Goal: Task Accomplishment & Management: Manage account settings

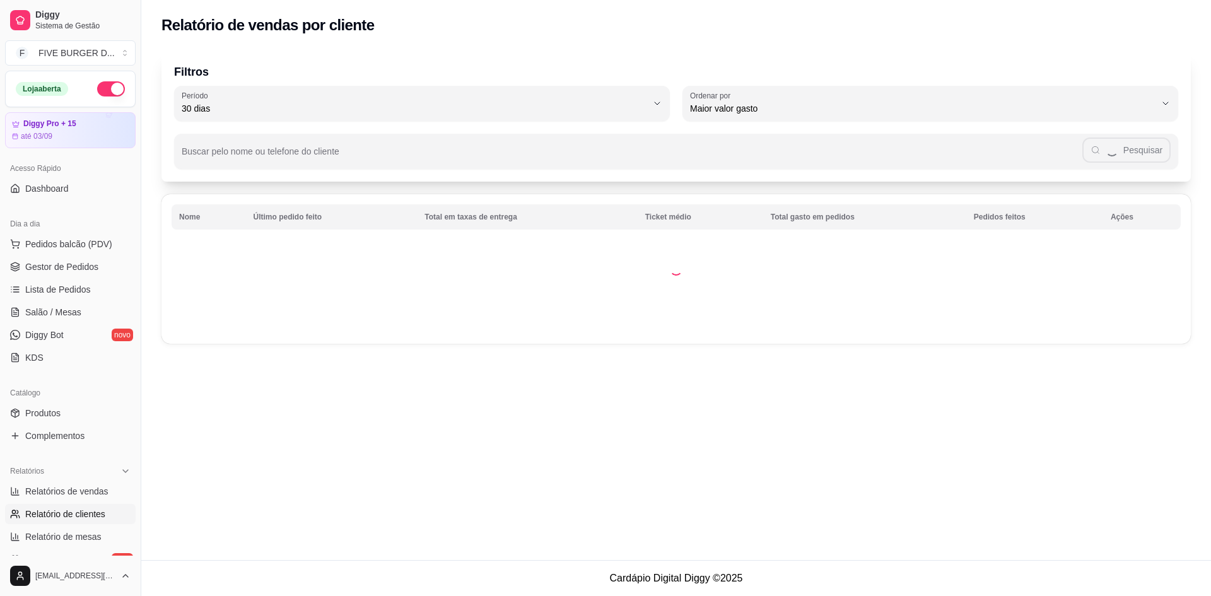
select select "30"
select select "HIGHEST_TOTAL_SPENT_WITH_ORDERS"
click at [81, 485] on span "Relatórios de vendas" at bounding box center [66, 491] width 83 height 13
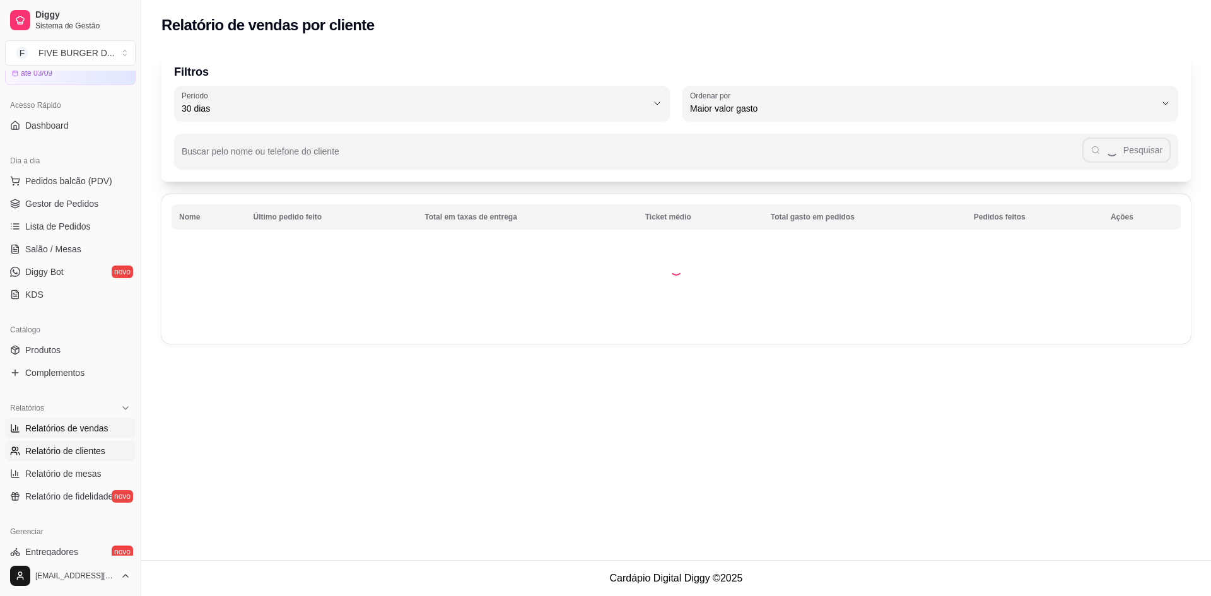
select select "ALL"
select select "0"
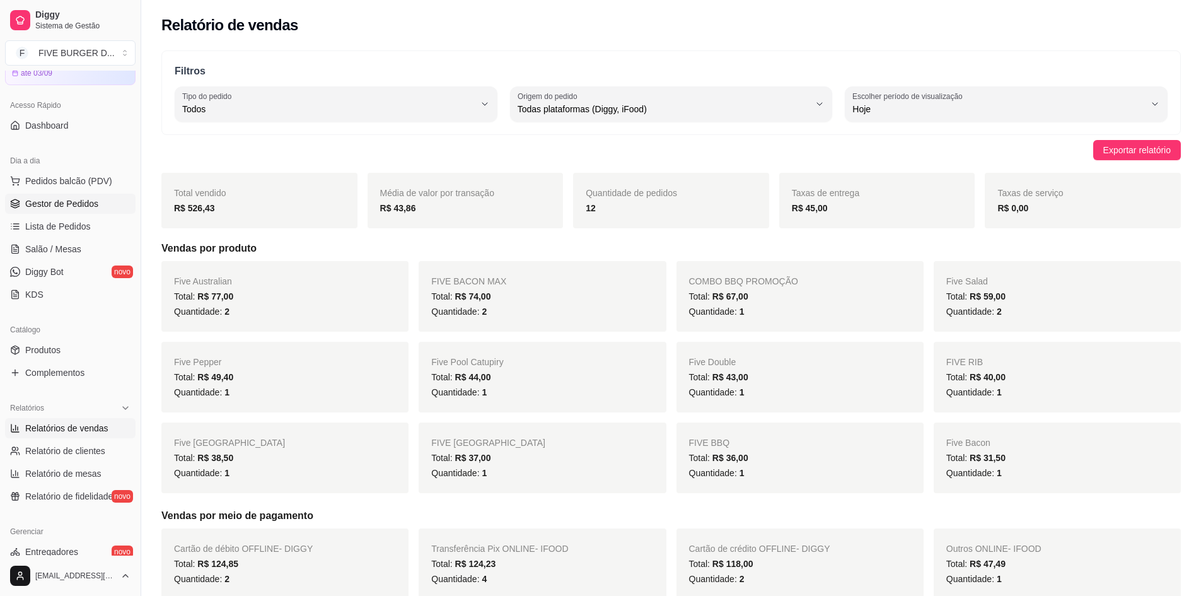
click at [60, 204] on span "Gestor de Pedidos" at bounding box center [61, 203] width 73 height 13
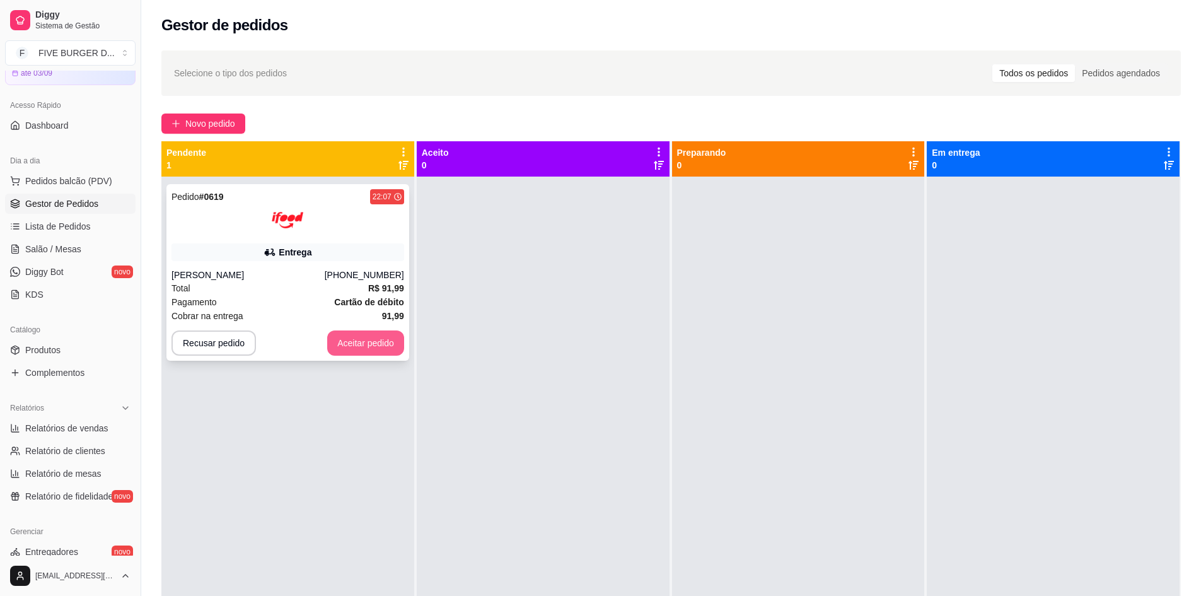
click at [361, 341] on button "Aceitar pedido" at bounding box center [365, 342] width 77 height 25
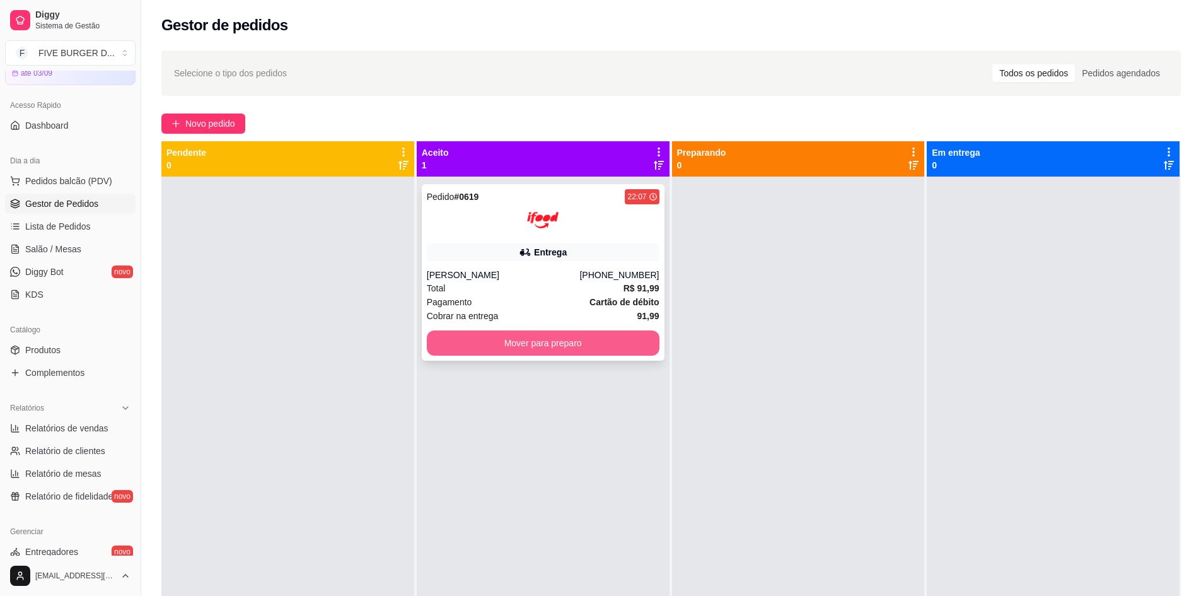
click at [504, 345] on button "Mover para preparo" at bounding box center [543, 342] width 233 height 25
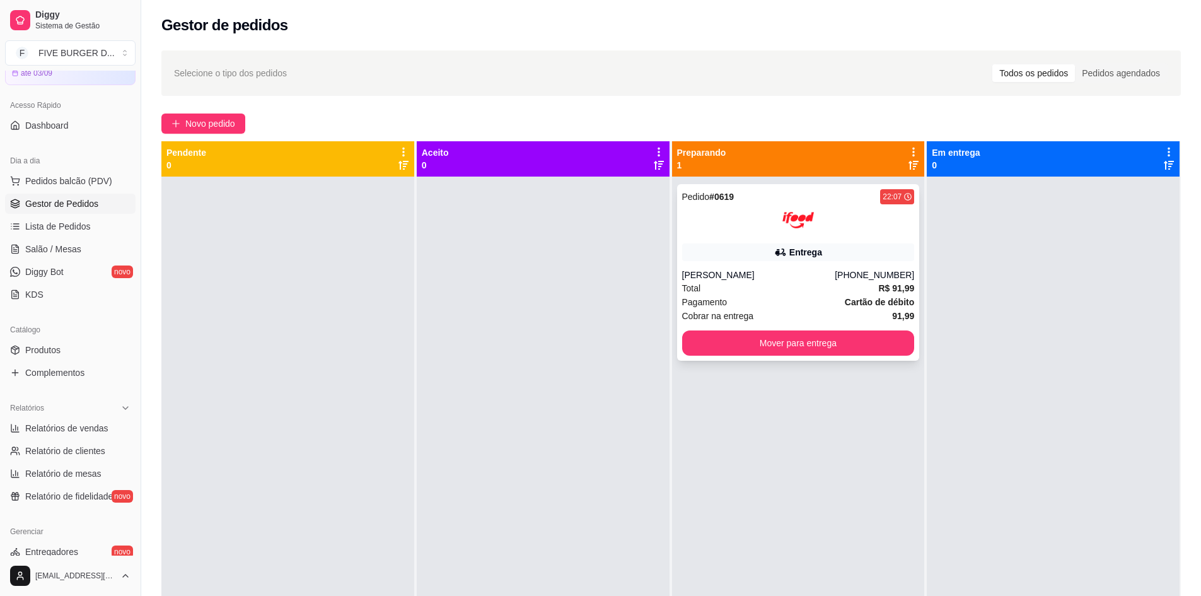
click at [767, 260] on div "Entrega" at bounding box center [798, 252] width 233 height 18
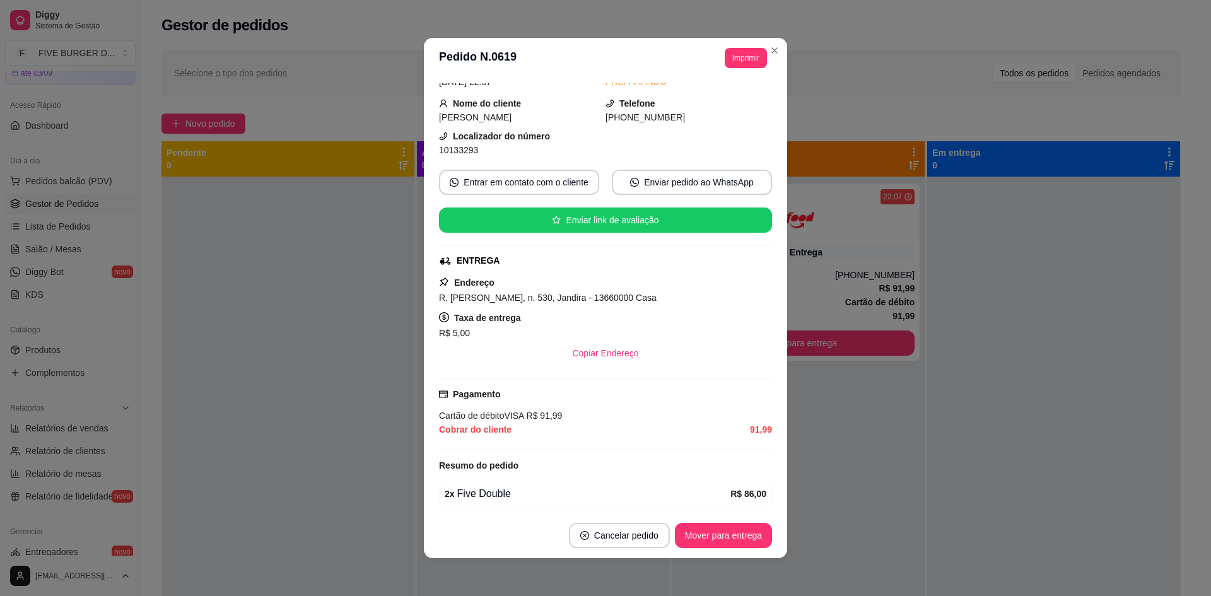
scroll to position [112, 0]
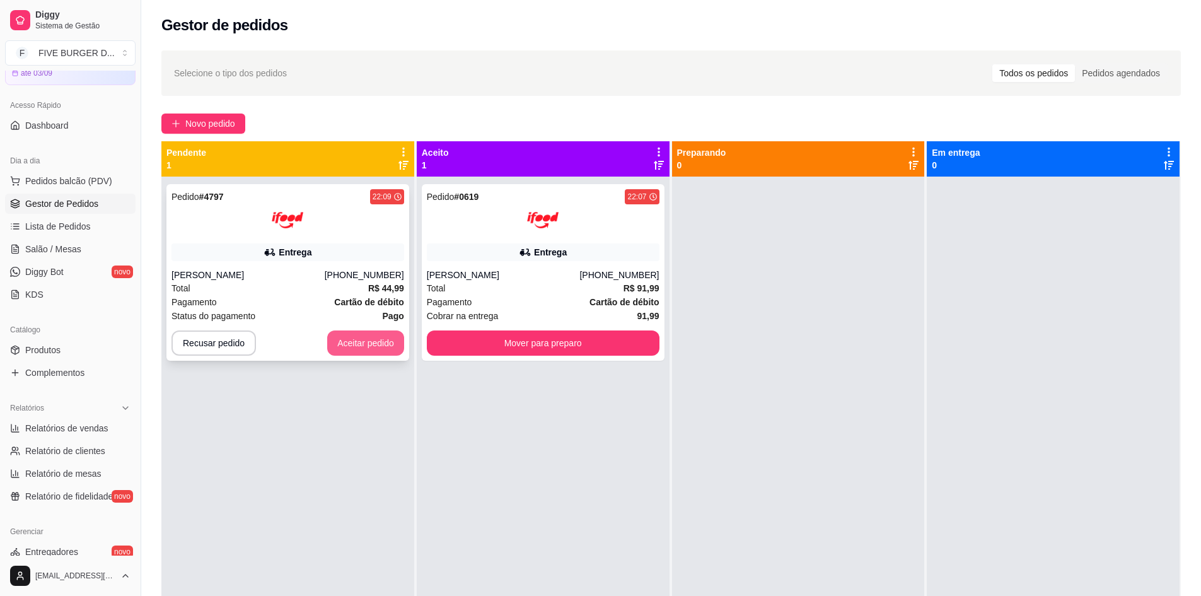
click at [350, 346] on button "Aceitar pedido" at bounding box center [365, 342] width 77 height 25
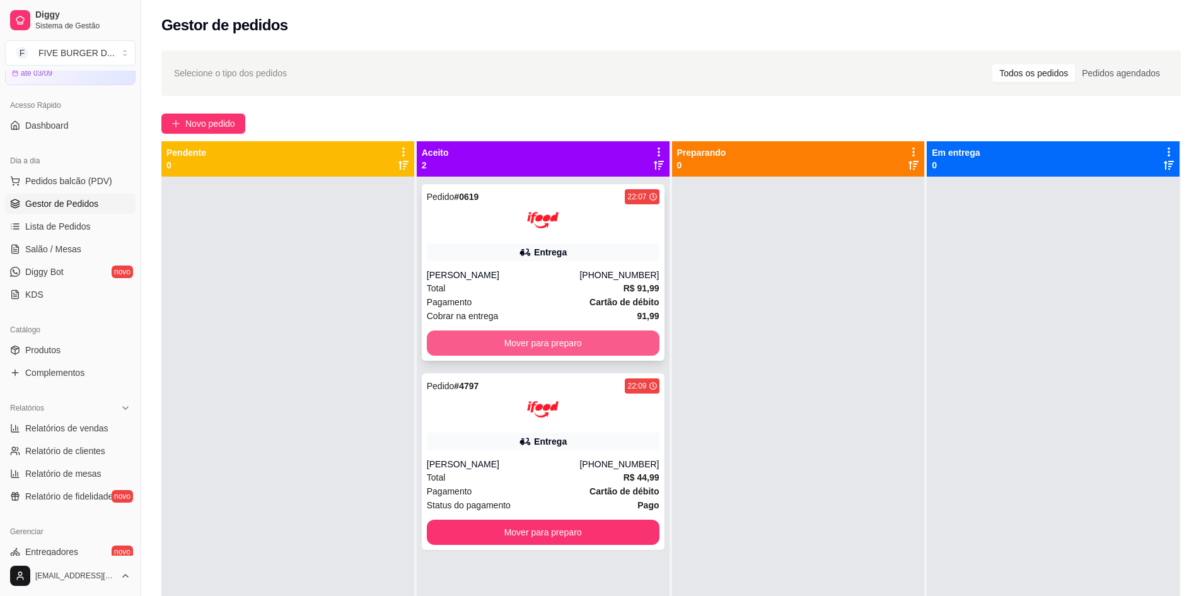
click at [556, 354] on button "Mover para preparo" at bounding box center [543, 342] width 233 height 25
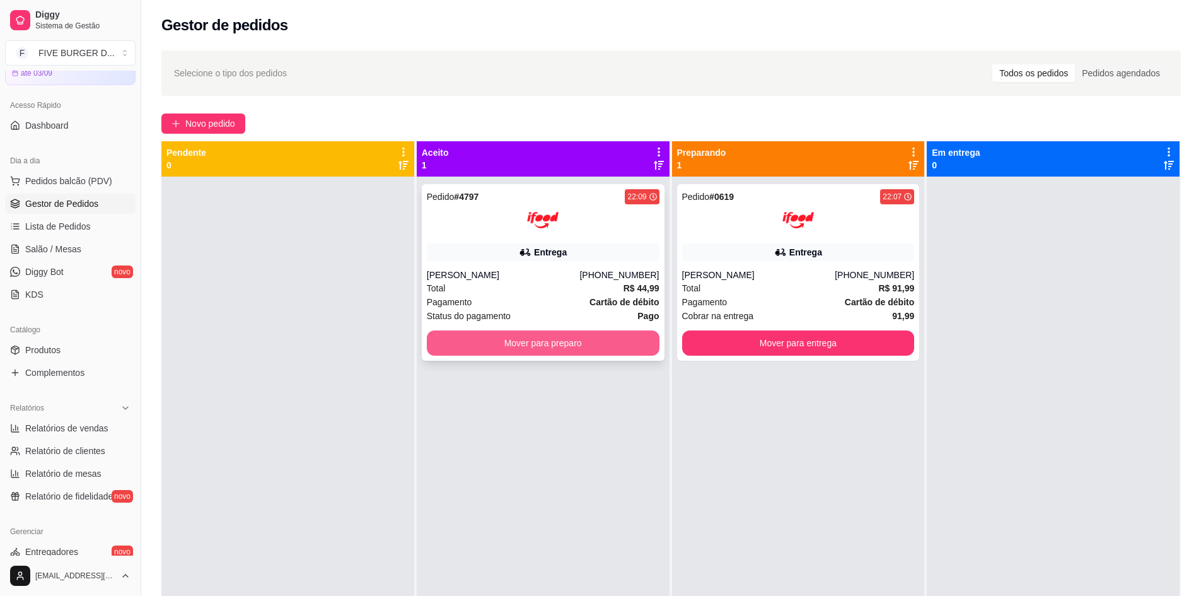
click at [598, 354] on button "Mover para preparo" at bounding box center [543, 342] width 233 height 25
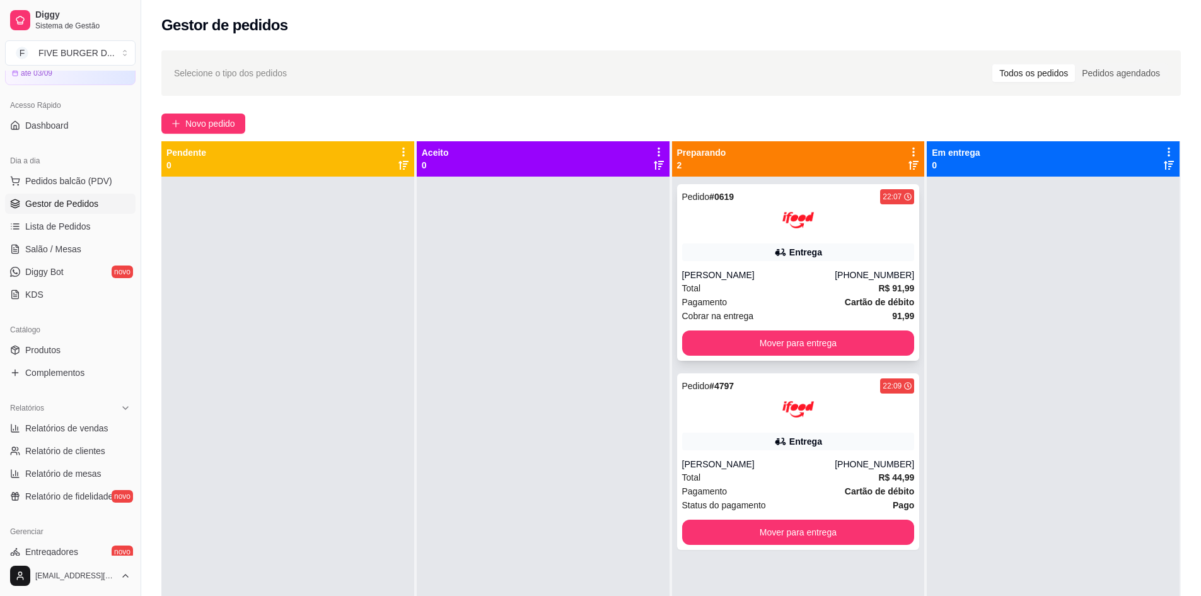
click at [834, 250] on div "Entrega" at bounding box center [798, 252] width 233 height 18
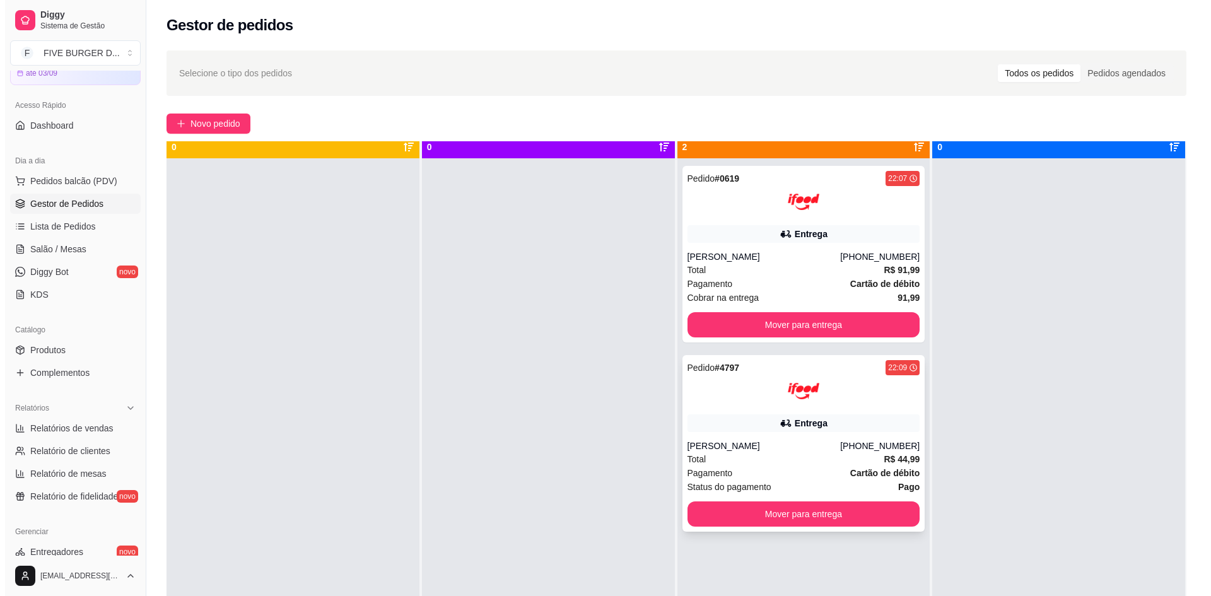
scroll to position [35, 0]
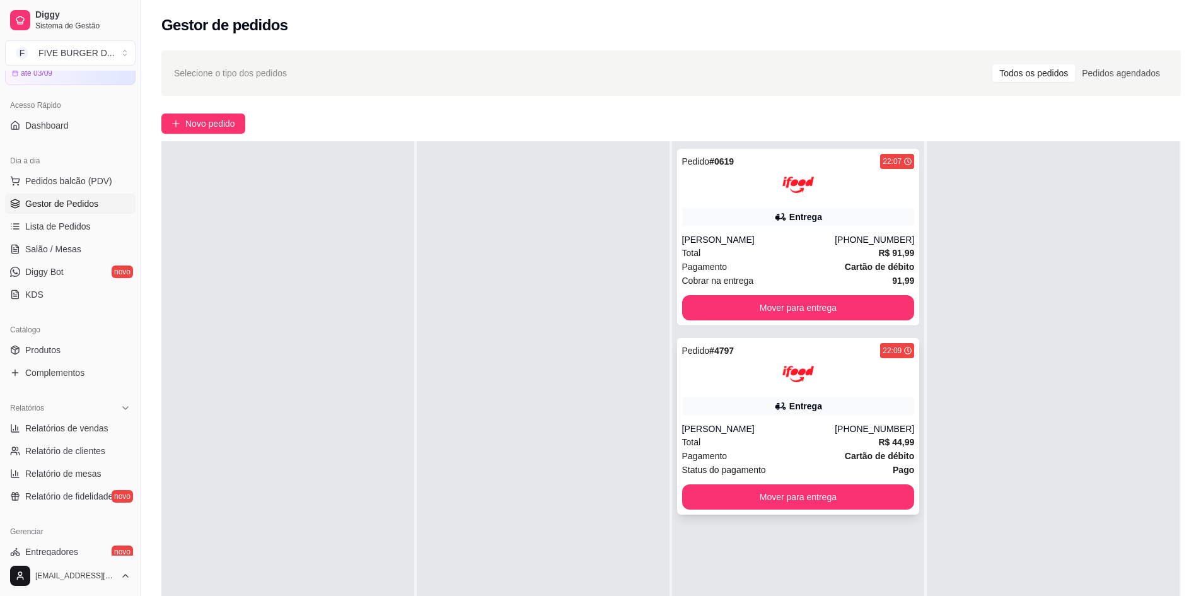
click at [800, 405] on div "Entrega" at bounding box center [806, 406] width 33 height 13
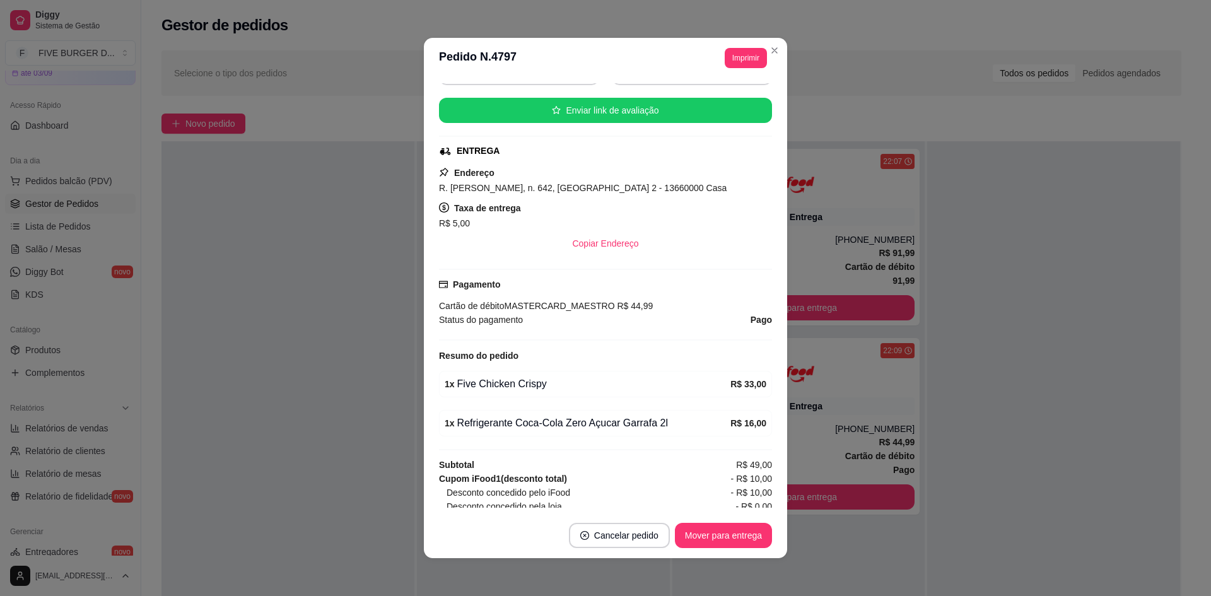
scroll to position [108, 0]
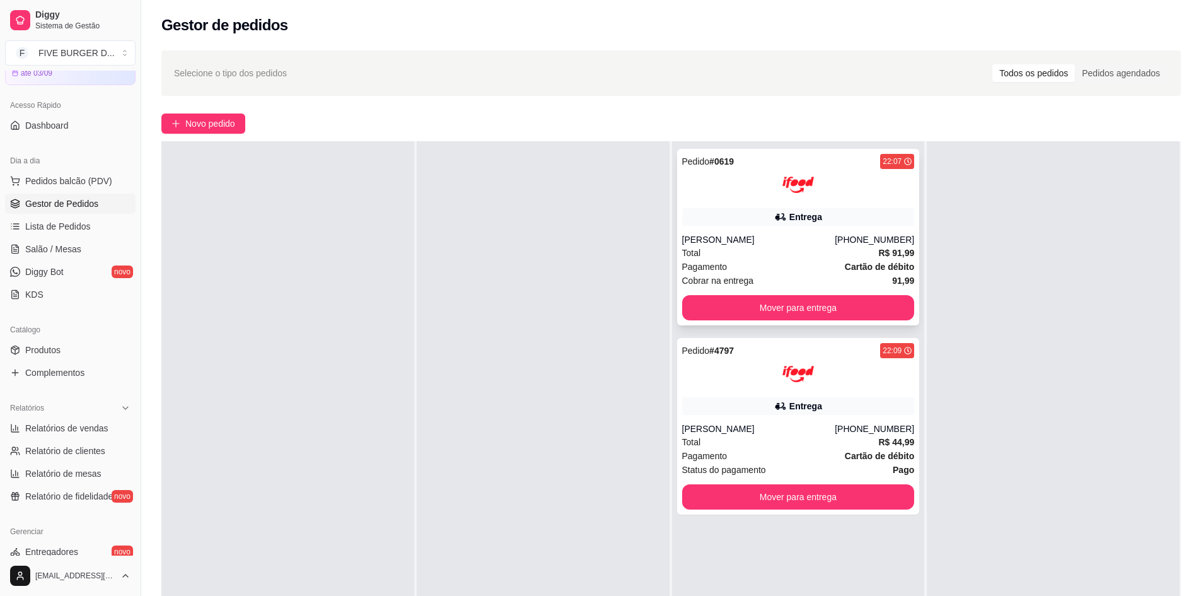
click at [755, 199] on div at bounding box center [798, 185] width 233 height 32
click at [833, 417] on div "Pedido # 4797 22:09 Entrega [PERSON_NAME] [PHONE_NUMBER] Total R$ 44,99 Pagamen…" at bounding box center [798, 426] width 243 height 177
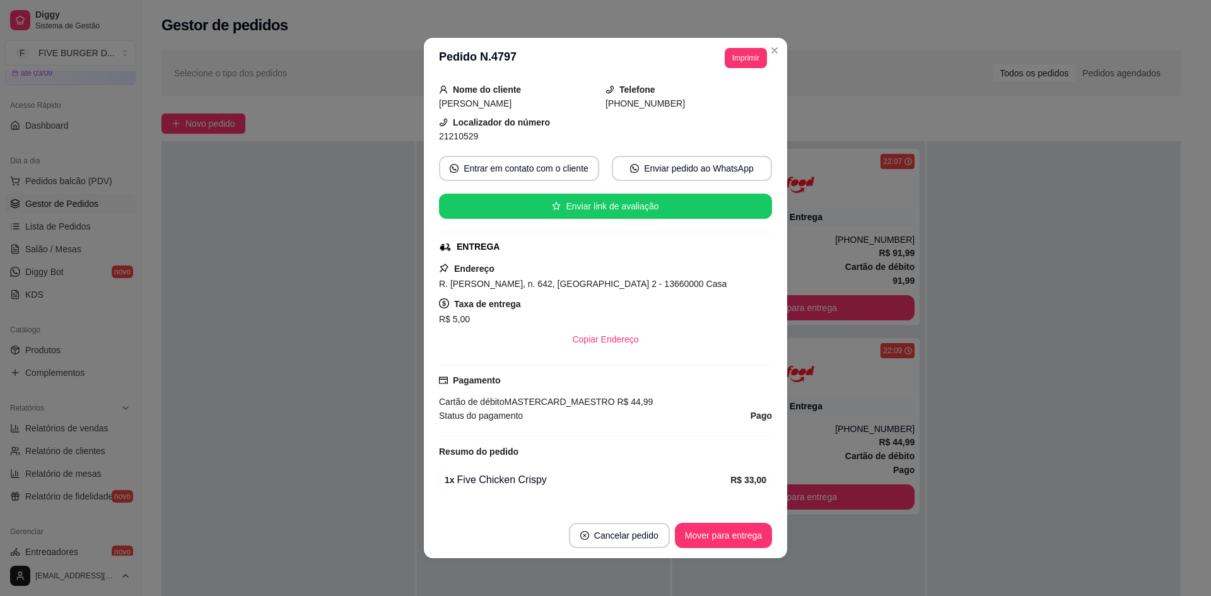
scroll to position [126, 0]
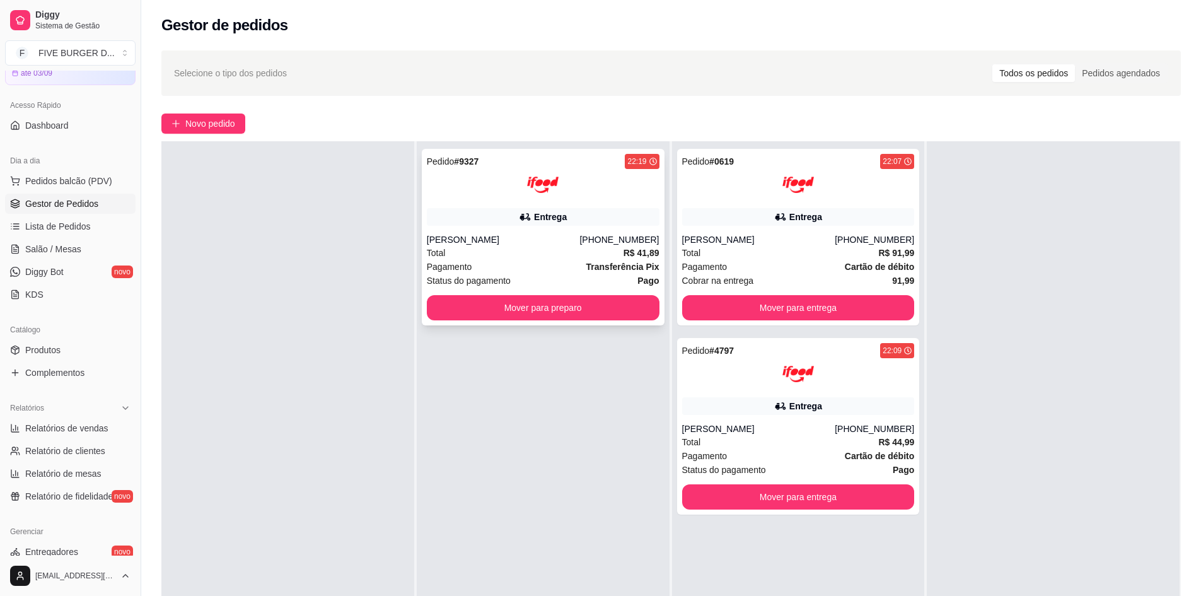
click at [543, 238] on div "[PERSON_NAME]" at bounding box center [503, 239] width 153 height 13
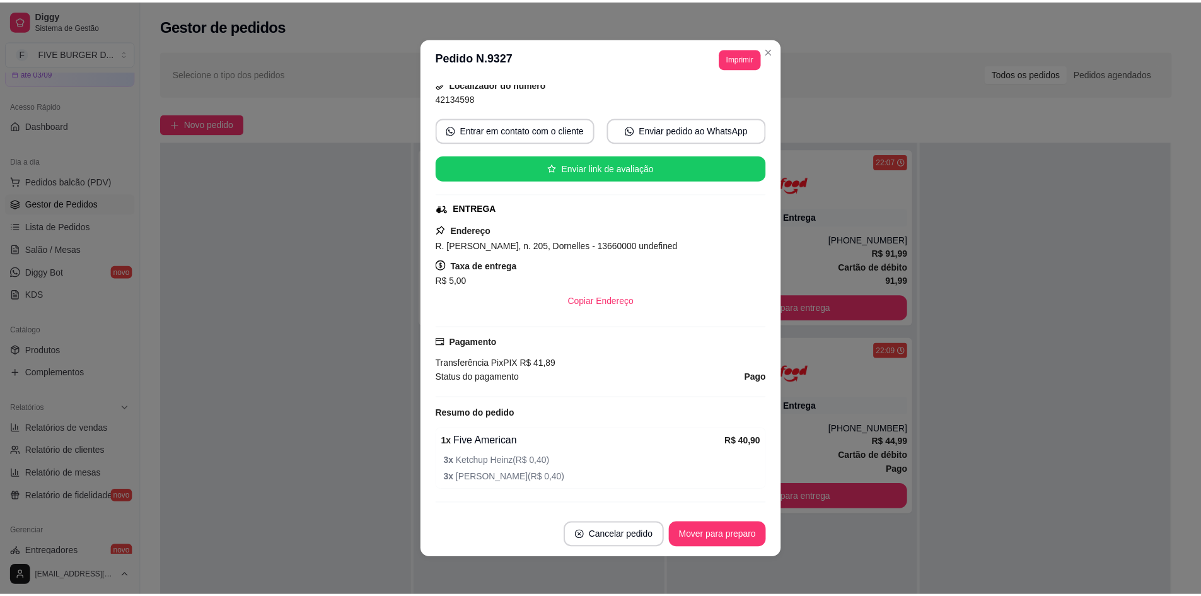
scroll to position [189, 0]
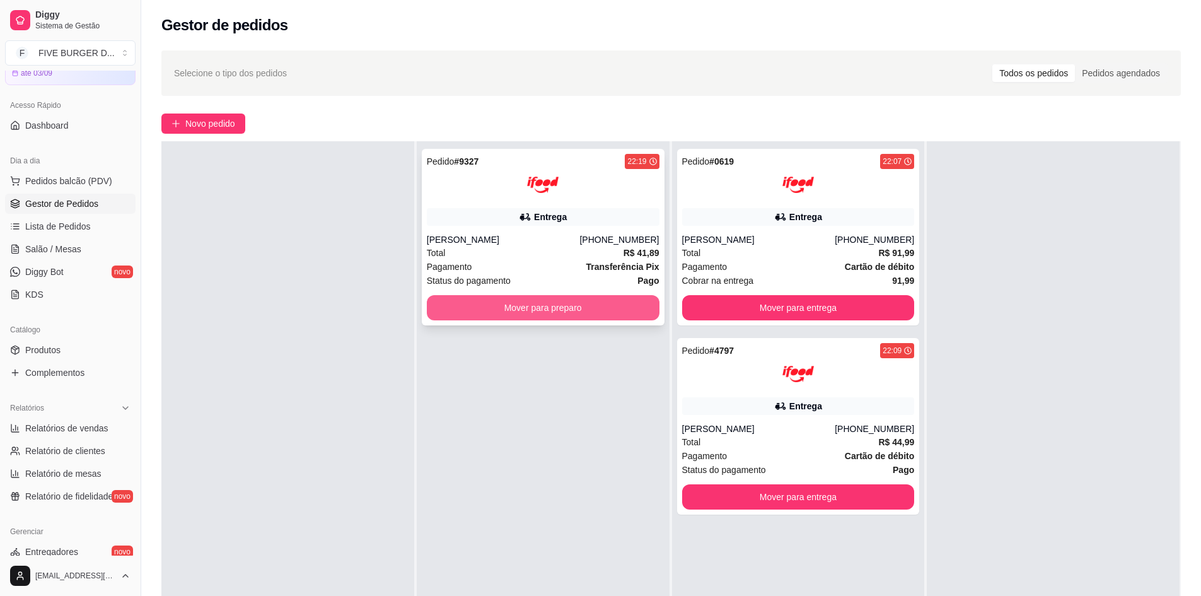
click at [517, 317] on button "Mover para preparo" at bounding box center [543, 307] width 233 height 25
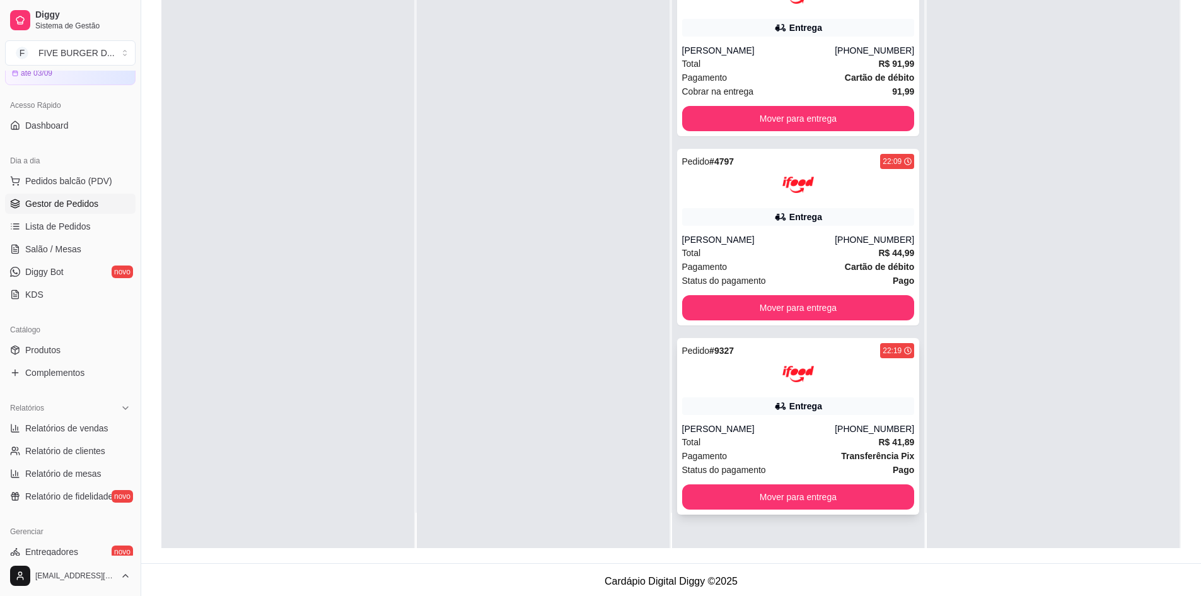
click at [796, 427] on div "[PERSON_NAME]" at bounding box center [758, 429] width 153 height 13
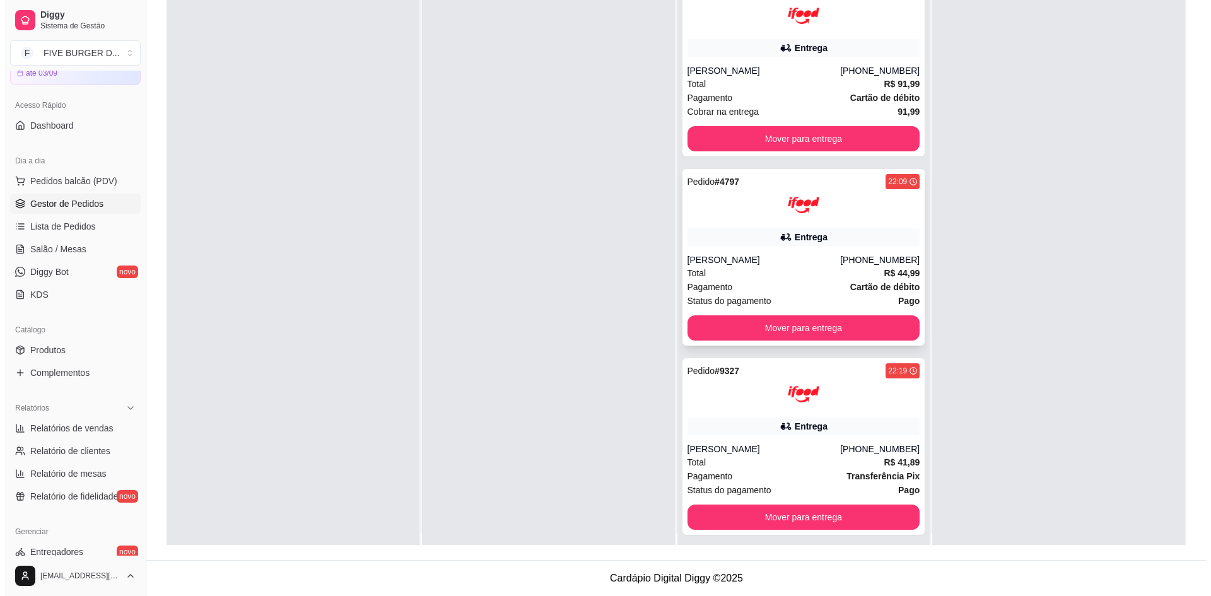
scroll to position [0, 0]
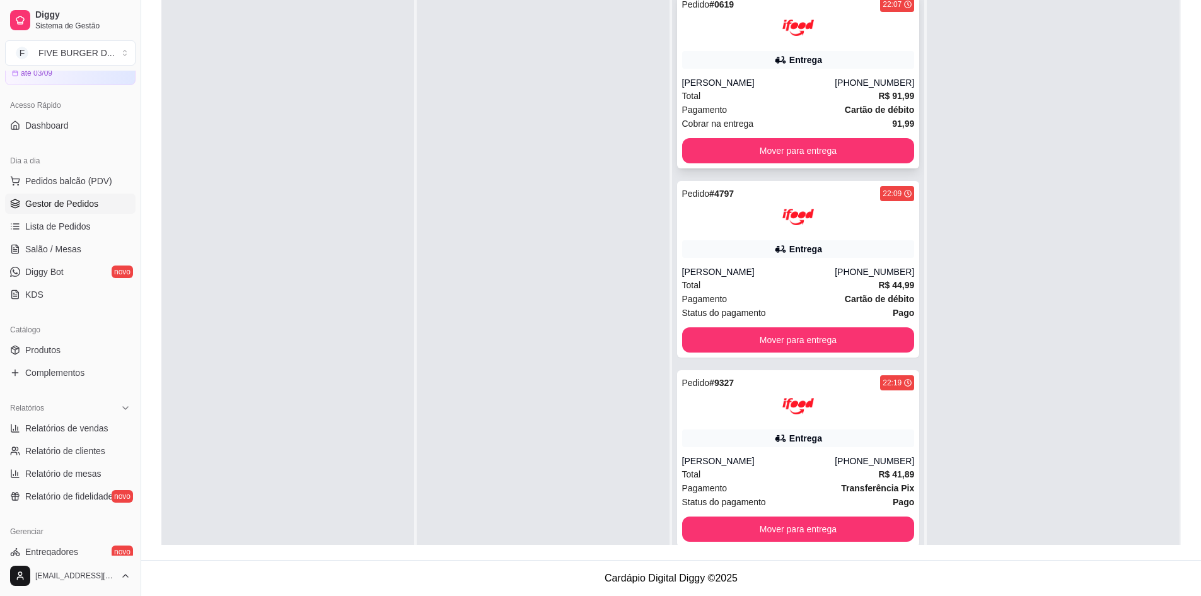
click at [829, 74] on div "Pedido # 0619 22:07 Entrega [PERSON_NAME] [PHONE_NUMBER] Total R$ 91,99 Pagamen…" at bounding box center [798, 80] width 243 height 177
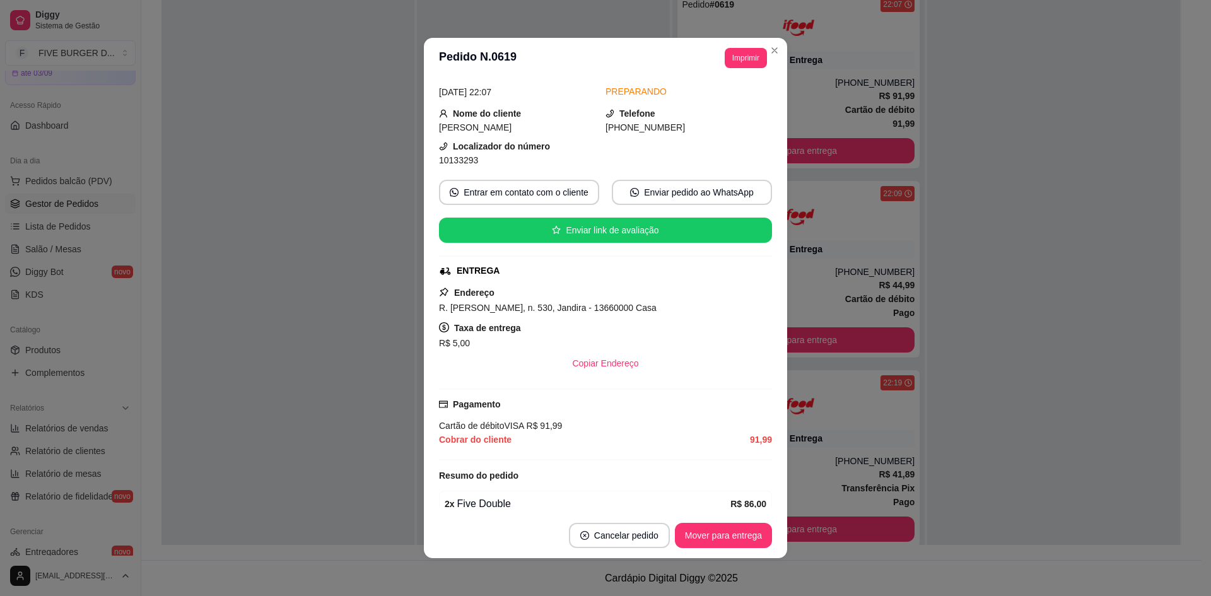
scroll to position [112, 0]
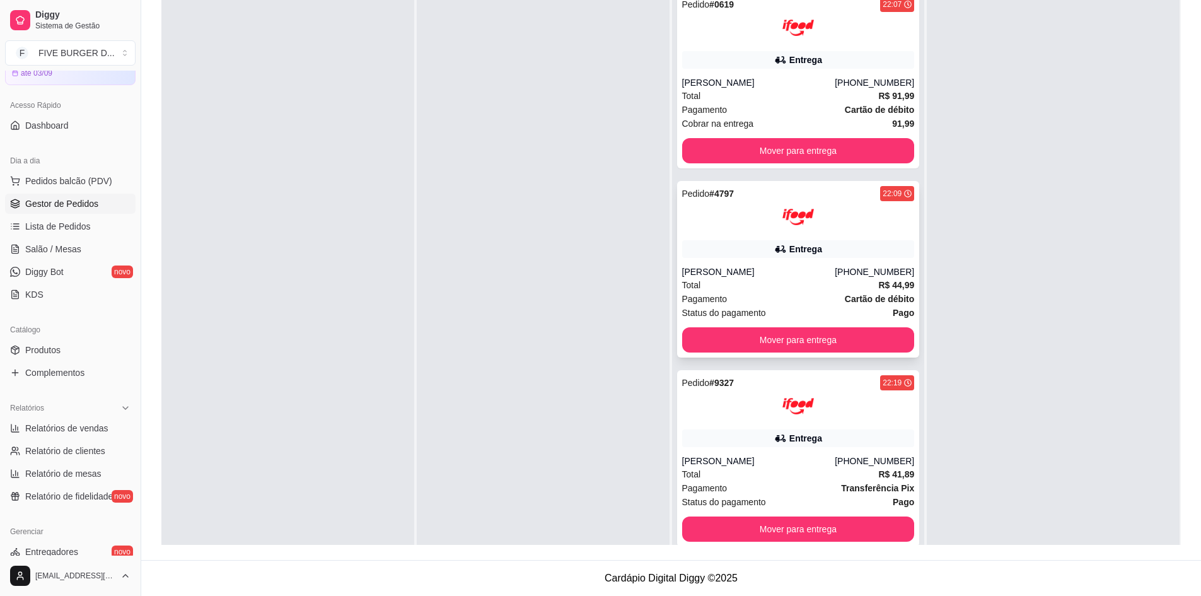
click at [876, 228] on div at bounding box center [798, 217] width 233 height 32
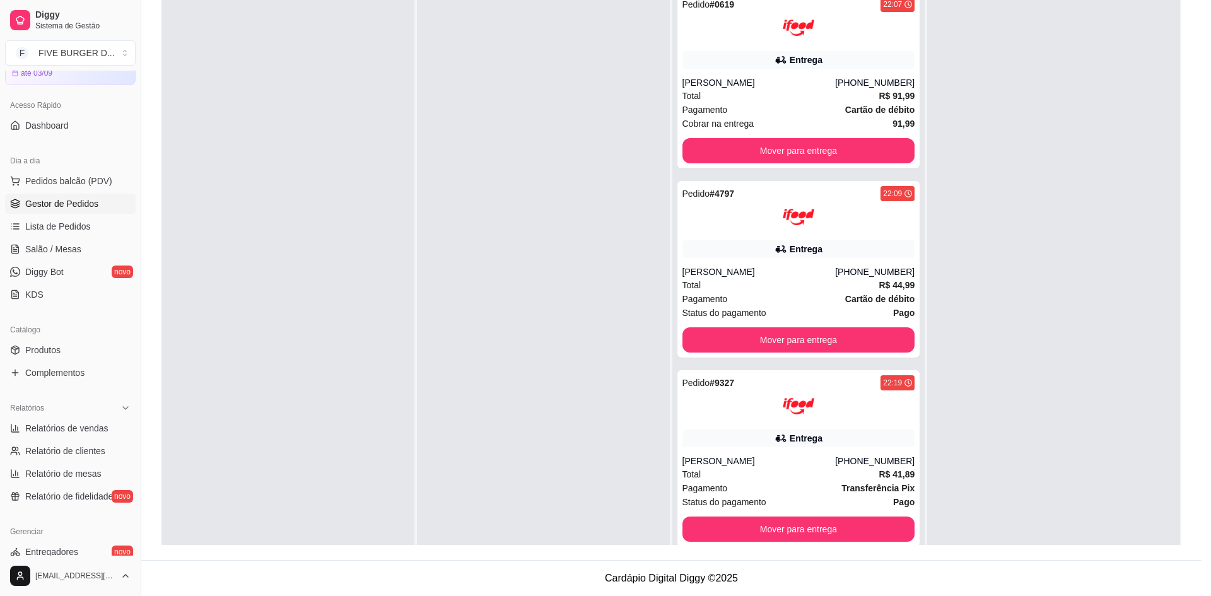
scroll to position [235, 0]
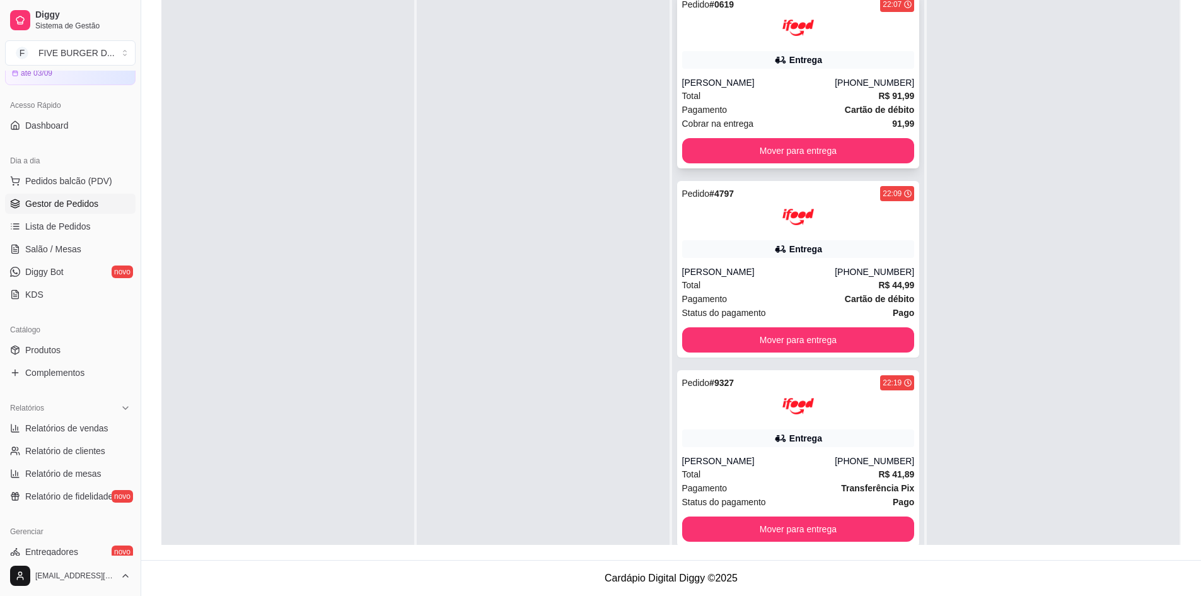
click at [777, 100] on div "Total R$ 91,99" at bounding box center [798, 96] width 233 height 14
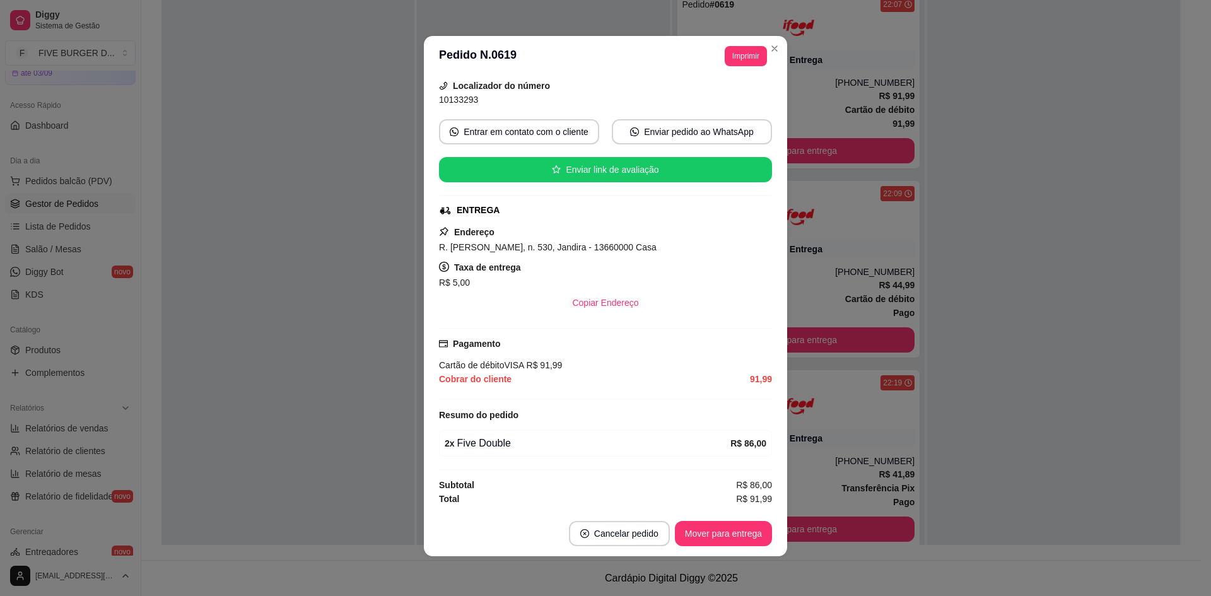
scroll to position [3, 0]
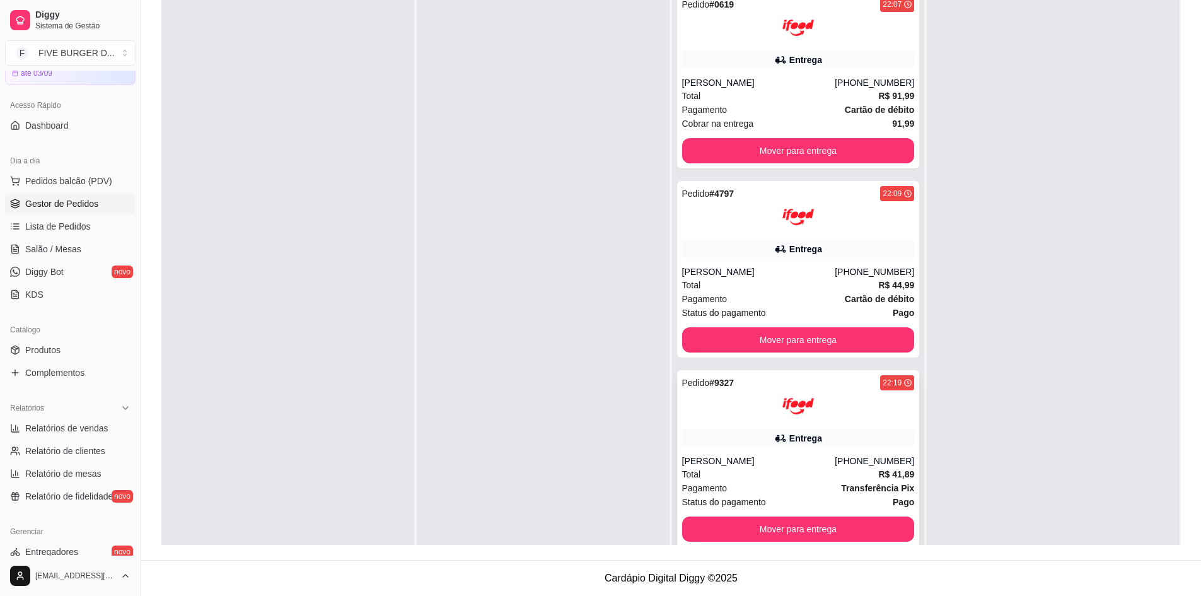
click at [822, 450] on div "Pedido # 9327 22:19 Entrega [PERSON_NAME] [PHONE_NUMBER] Total R$ 41,89 Pagamen…" at bounding box center [798, 458] width 243 height 177
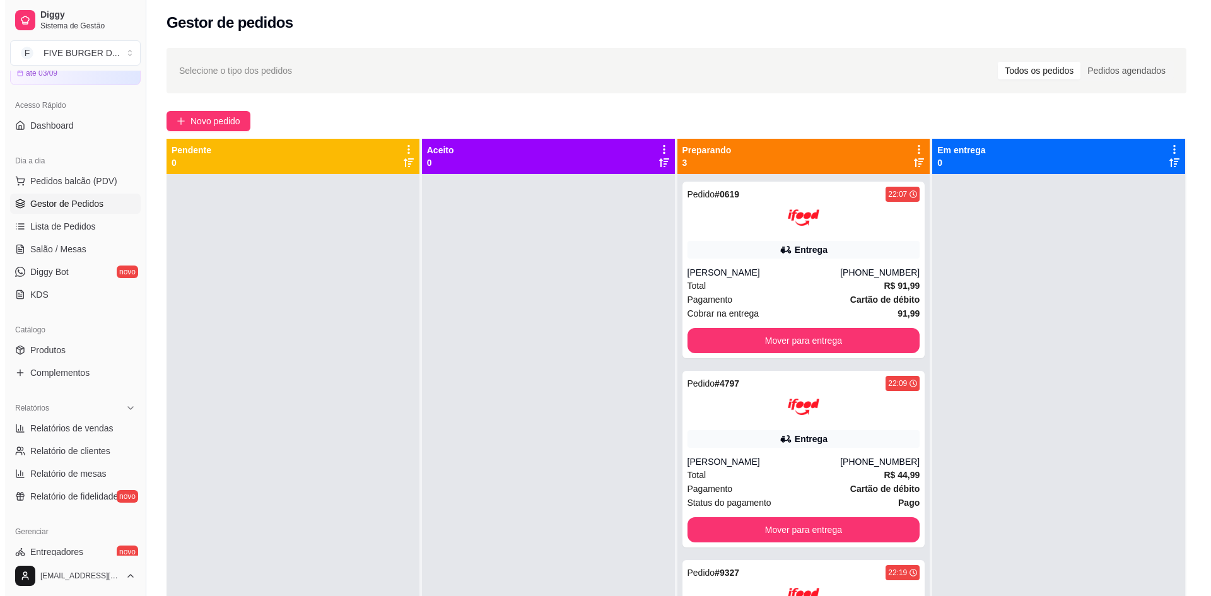
scroll to position [0, 0]
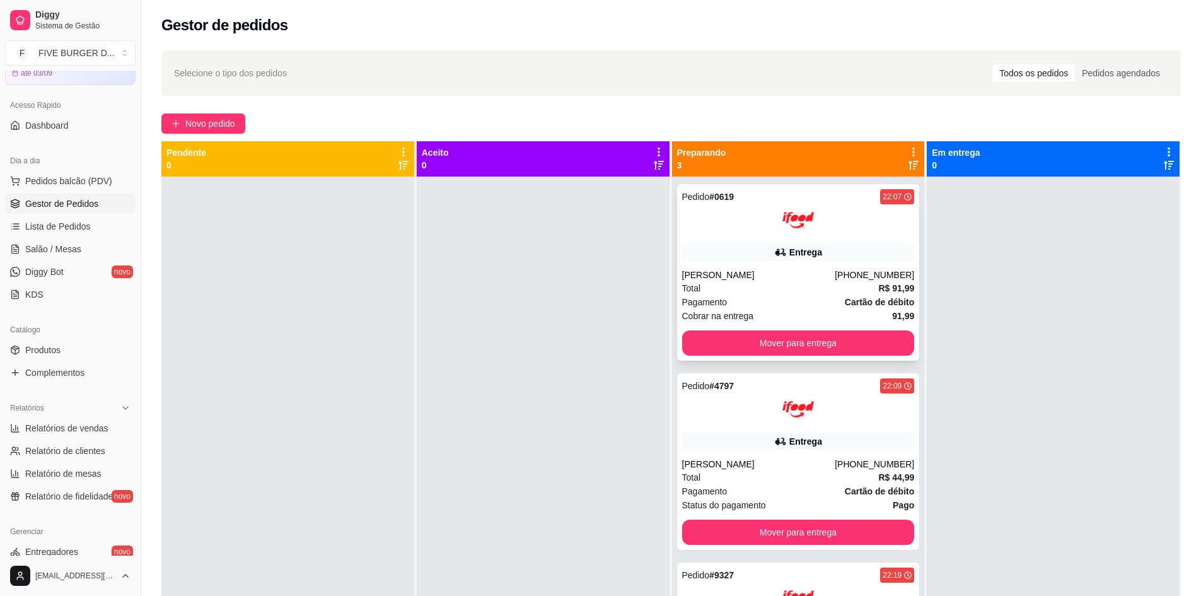
click at [855, 338] on button "Mover para entrega" at bounding box center [798, 342] width 233 height 25
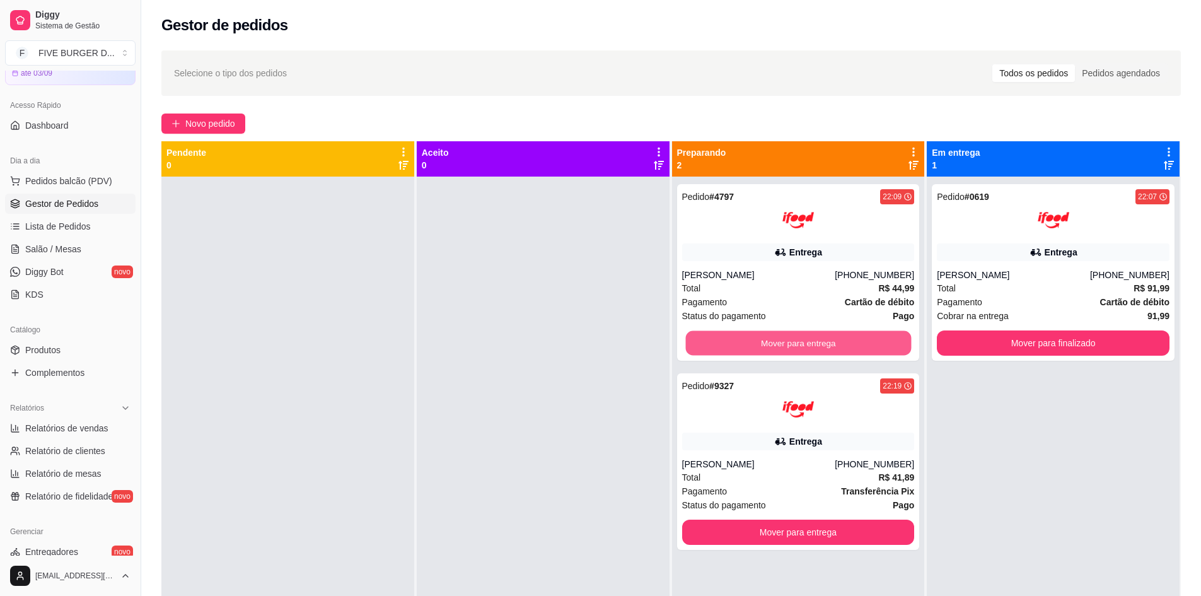
click at [855, 338] on button "Mover para entrega" at bounding box center [798, 343] width 226 height 25
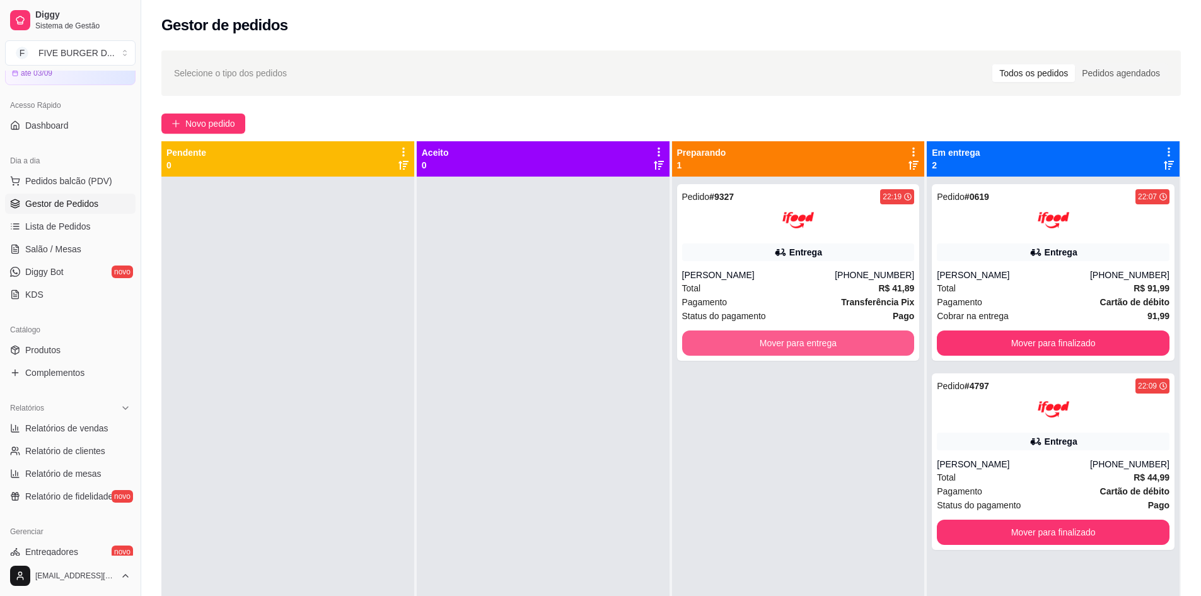
click at [854, 339] on button "Mover para entrega" at bounding box center [798, 342] width 233 height 25
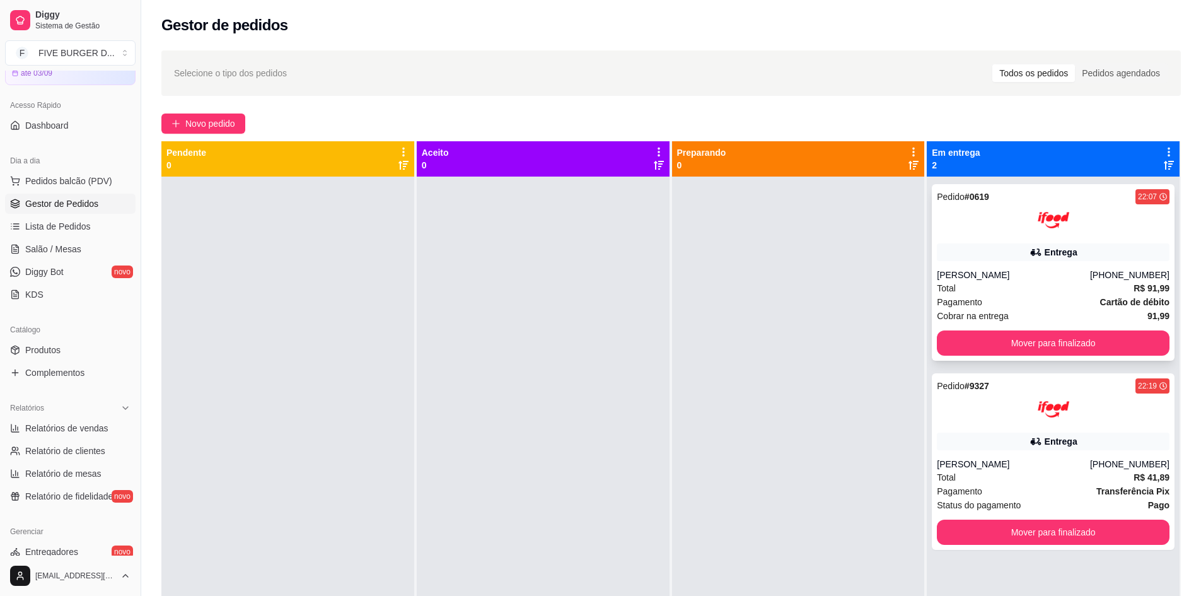
click at [984, 235] on div at bounding box center [1053, 220] width 233 height 32
click at [78, 433] on span "Relatórios de vendas" at bounding box center [66, 428] width 83 height 13
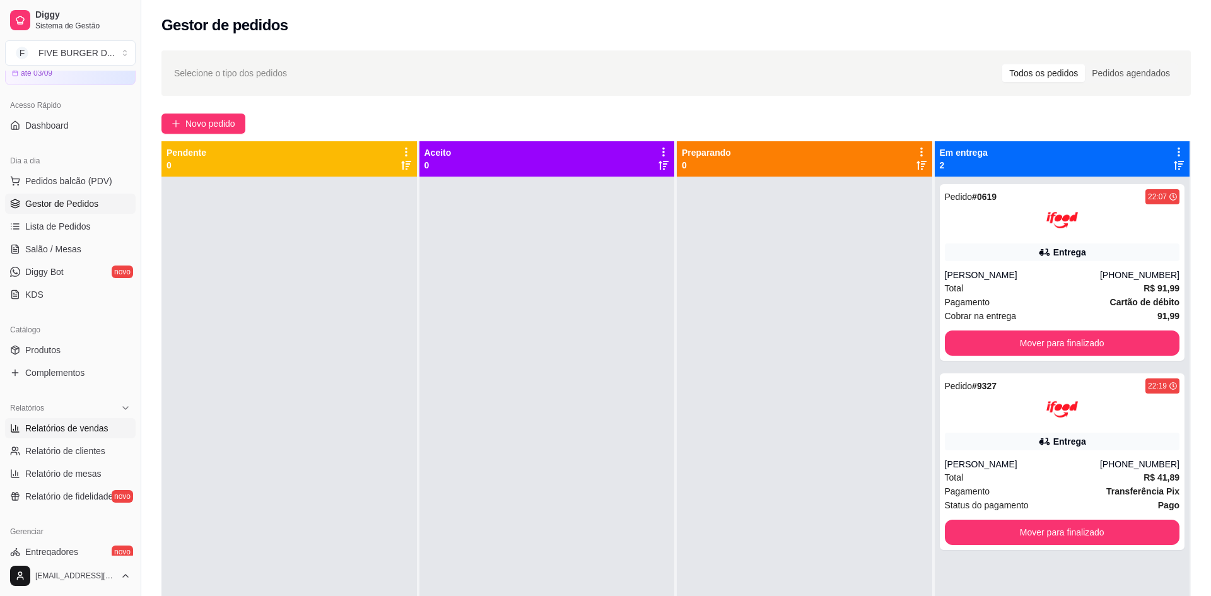
select select "ALL"
select select "0"
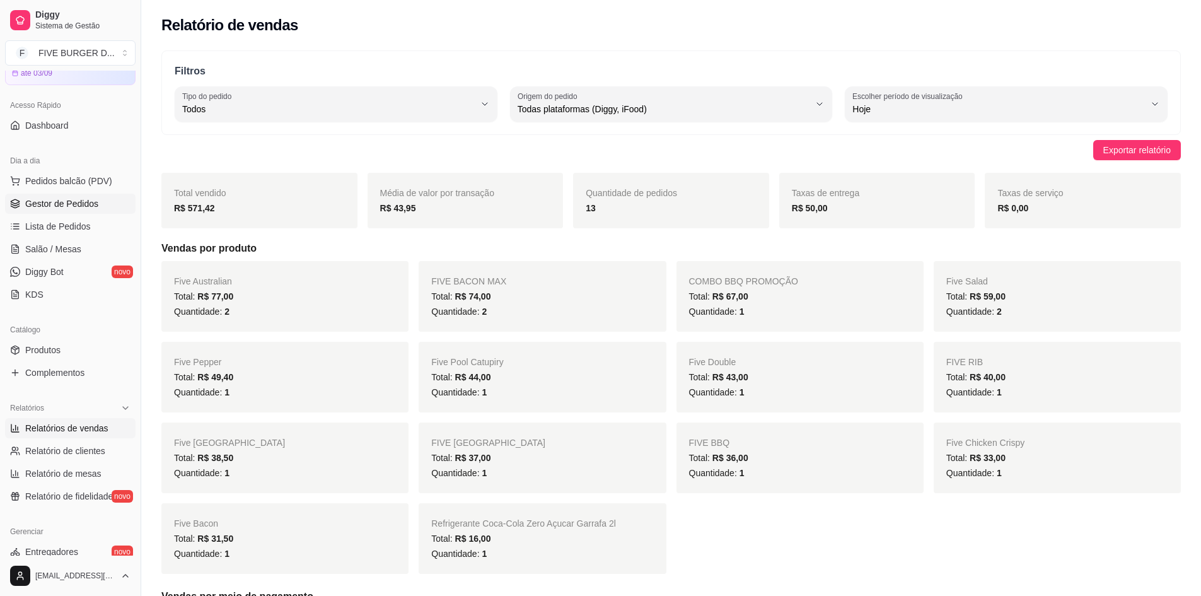
click at [70, 201] on span "Gestor de Pedidos" at bounding box center [61, 203] width 73 height 13
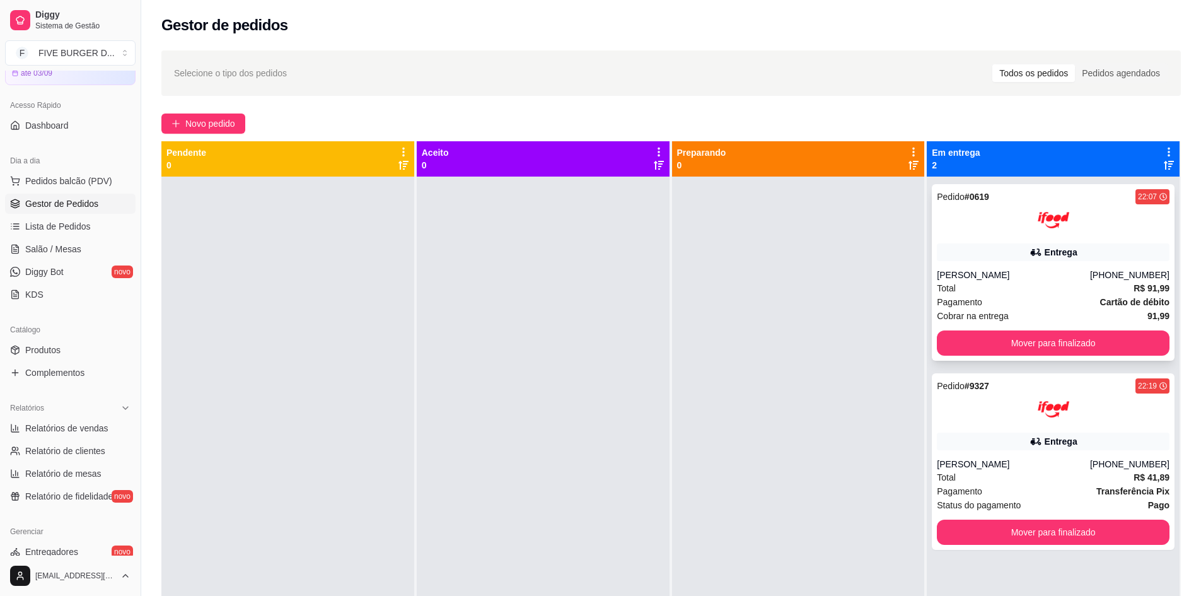
click at [1075, 211] on div at bounding box center [1053, 220] width 233 height 32
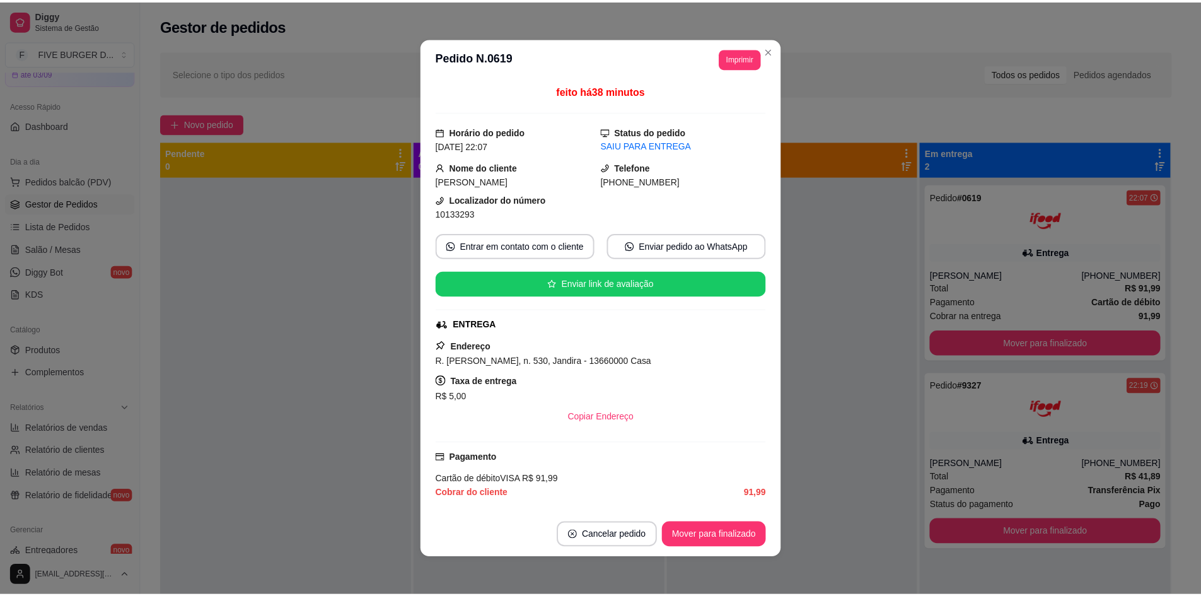
scroll to position [112, 0]
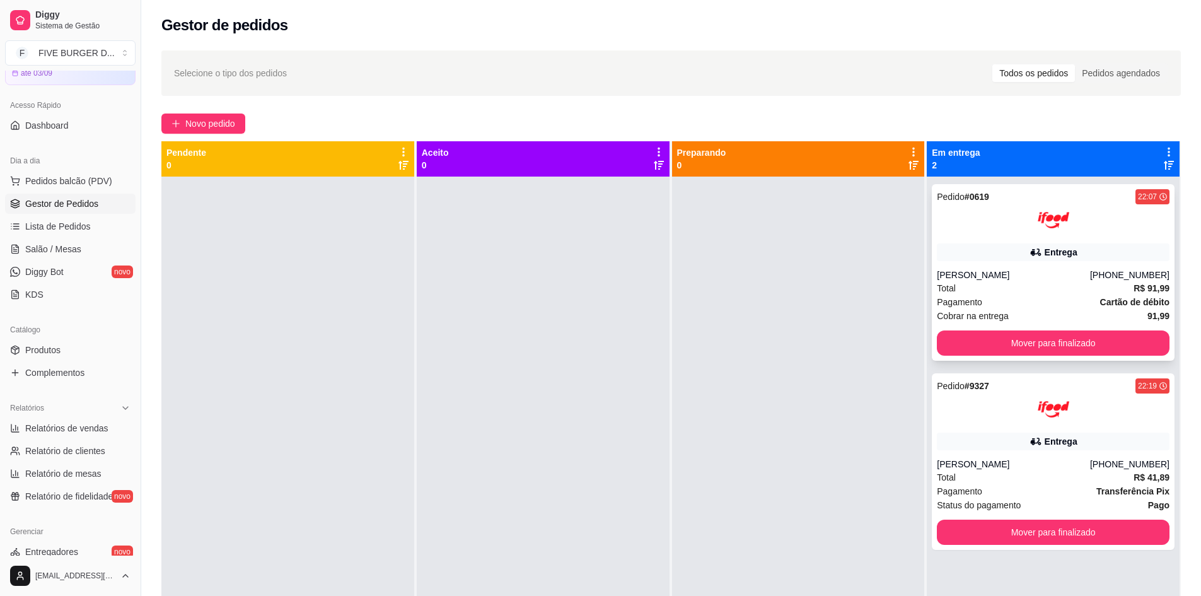
click at [1088, 231] on div at bounding box center [1053, 220] width 233 height 32
click at [1041, 468] on div "[PERSON_NAME]" at bounding box center [1013, 464] width 153 height 13
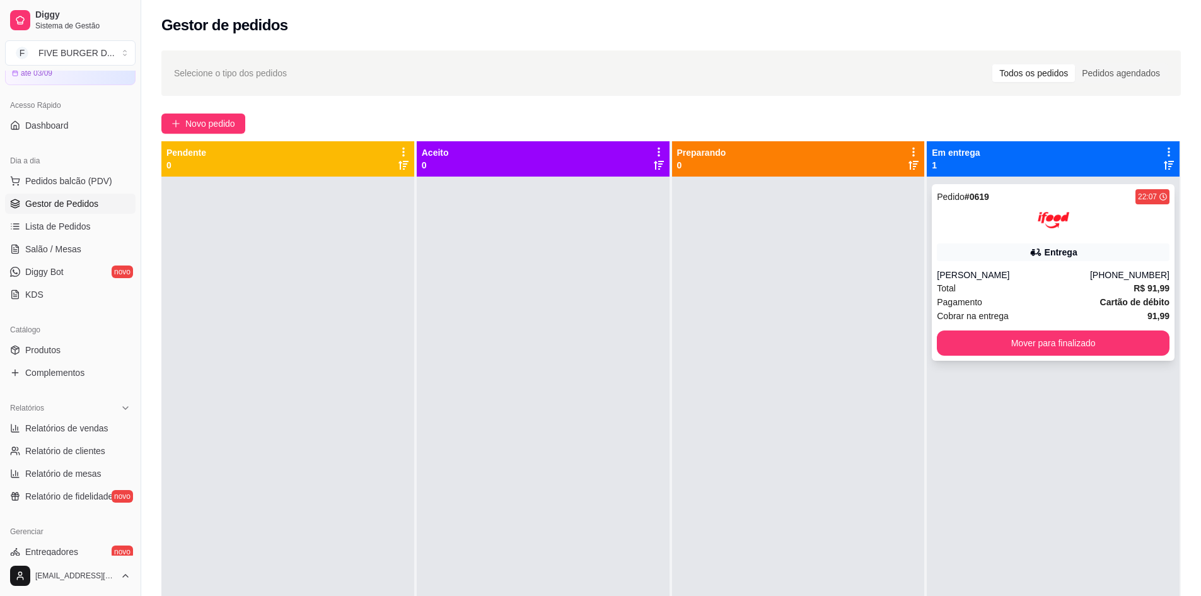
click at [1011, 243] on div "Pedido # 0619 22:07 Entrega [PERSON_NAME] [PHONE_NUMBER] Total R$ 91,99 Pagamen…" at bounding box center [1053, 272] width 243 height 177
click at [1088, 335] on button "Mover para finalizado" at bounding box center [1054, 343] width 226 height 25
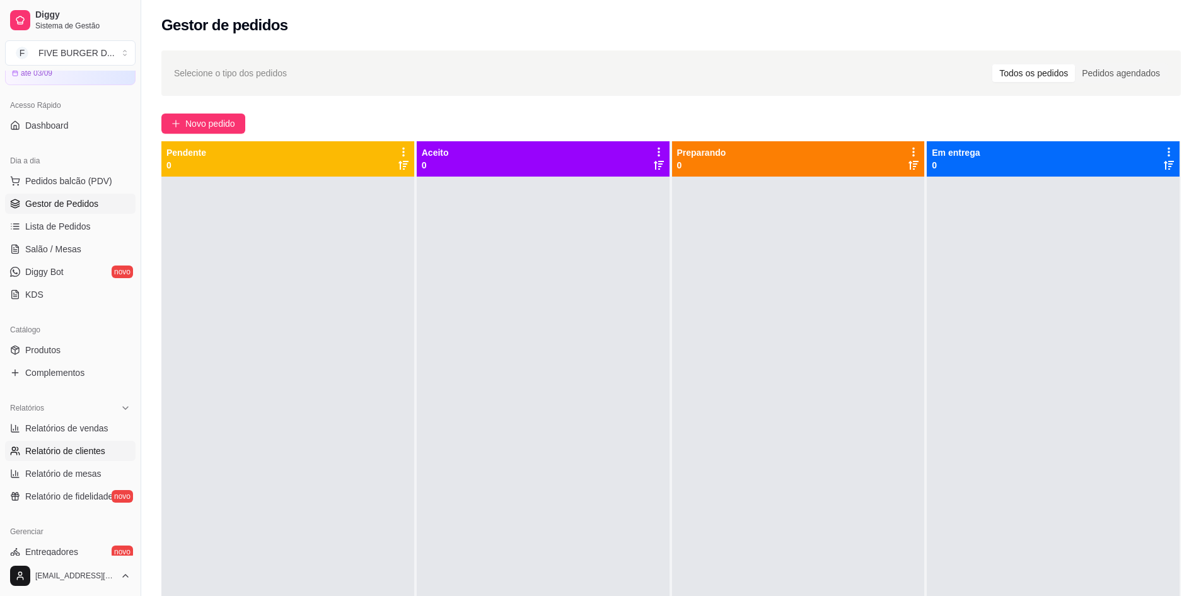
click at [102, 456] on span "Relatório de clientes" at bounding box center [65, 451] width 80 height 13
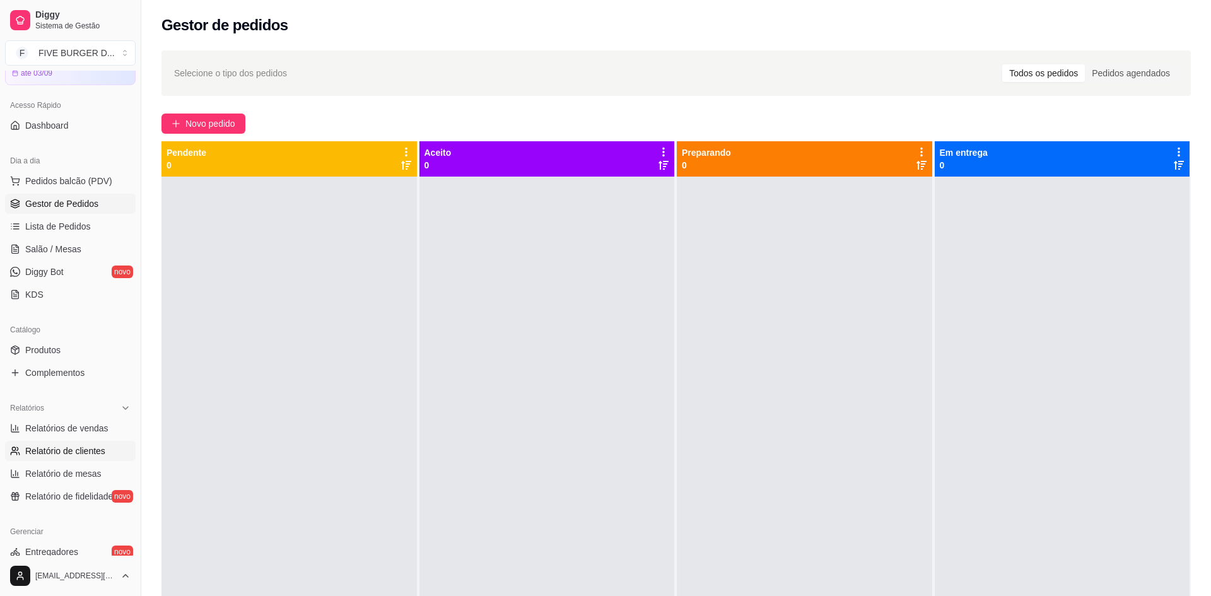
select select "30"
select select "HIGHEST_TOTAL_SPENT_WITH_ORDERS"
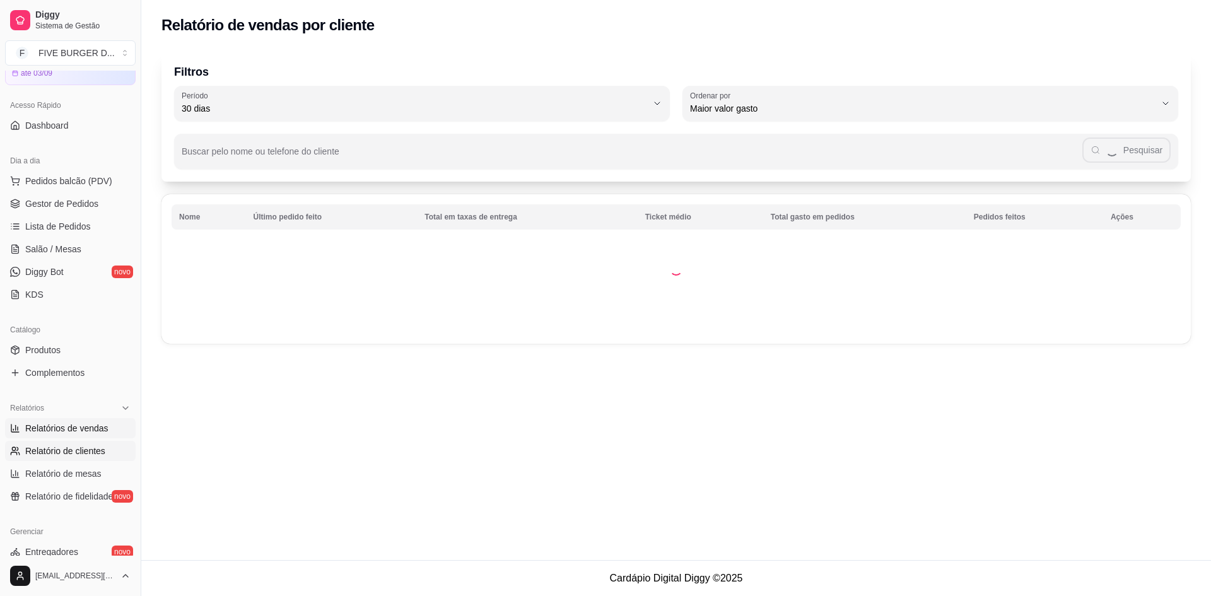
click at [86, 432] on span "Relatórios de vendas" at bounding box center [66, 428] width 83 height 13
select select "ALL"
select select "0"
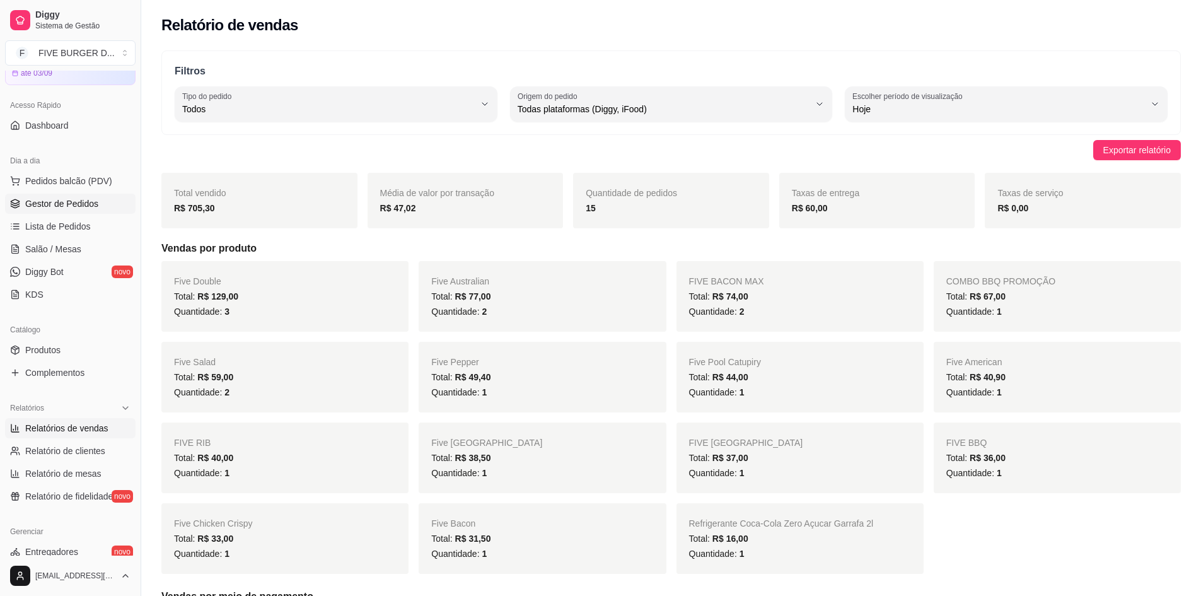
click at [67, 202] on span "Gestor de Pedidos" at bounding box center [61, 203] width 73 height 13
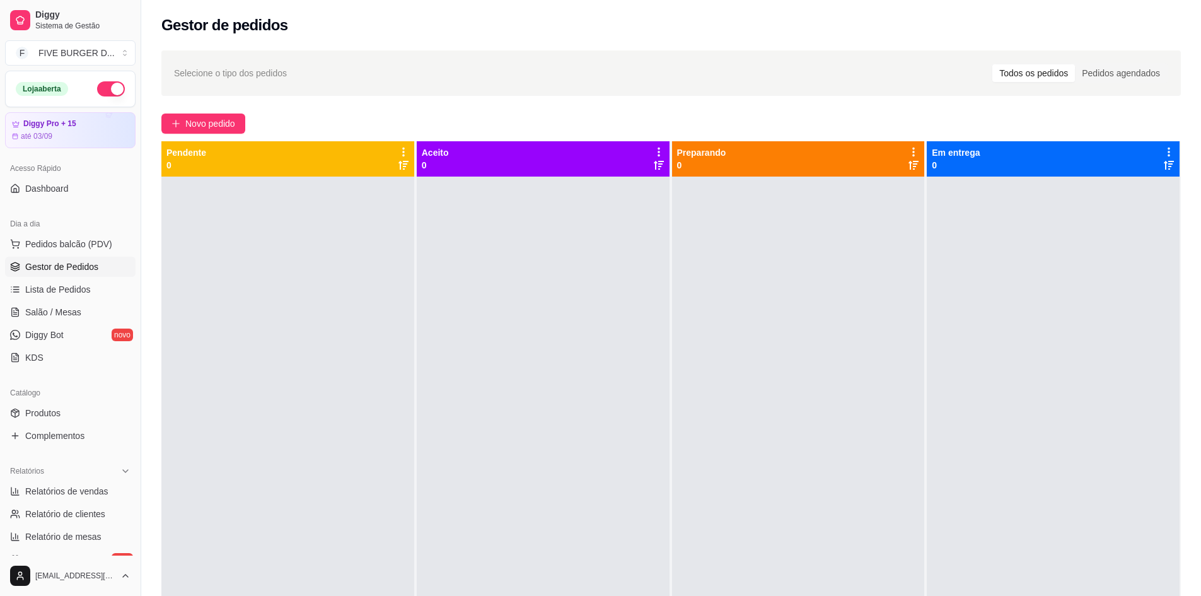
click at [108, 93] on button "button" at bounding box center [111, 88] width 28 height 15
